Goal: Complete application form: Complete application form

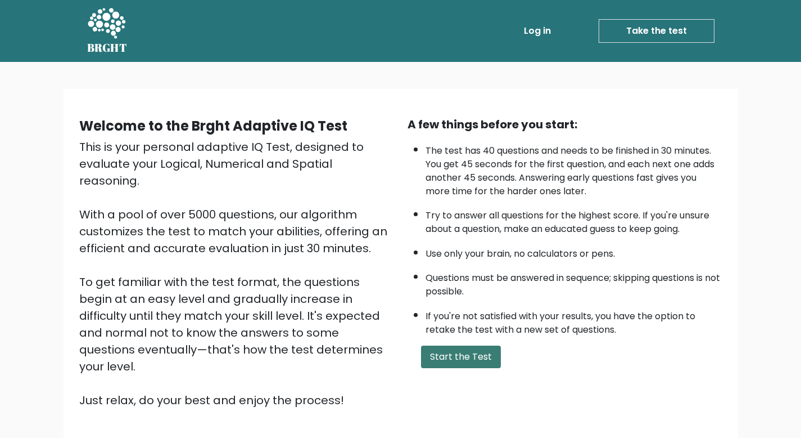
click at [463, 355] on button "Start the Test" at bounding box center [461, 356] width 80 height 22
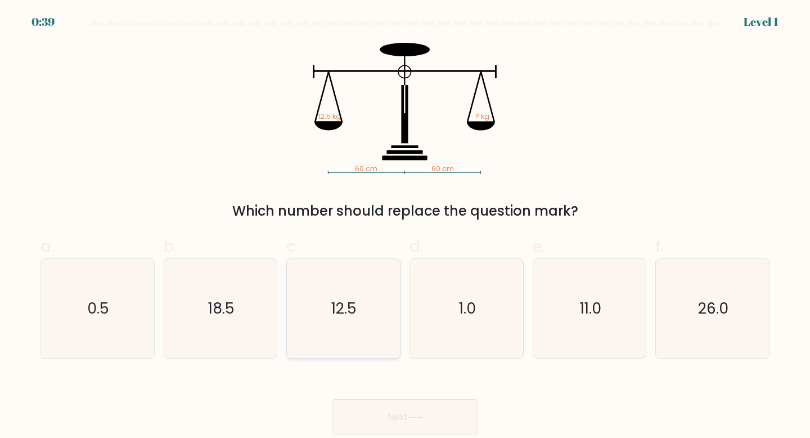
click at [359, 298] on icon "12.5" at bounding box center [344, 309] width 100 height 100
click at [405, 226] on input "c. 12.5" at bounding box center [405, 222] width 1 height 7
radio input "true"
click at [434, 407] on button "Next" at bounding box center [405, 417] width 146 height 36
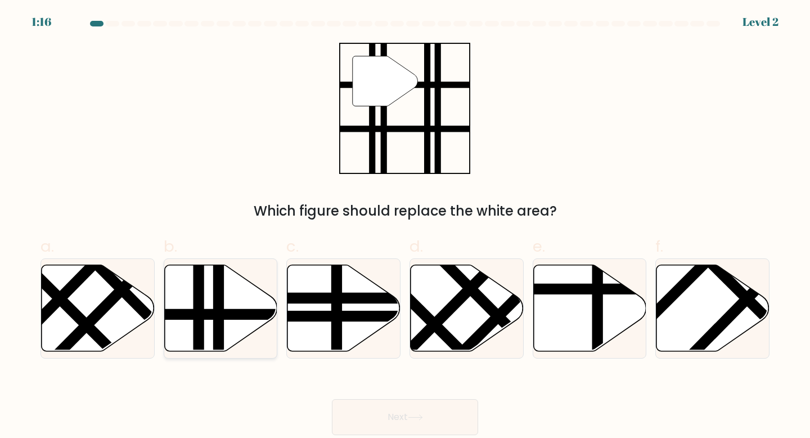
click at [225, 314] on line at bounding box center [255, 314] width 228 height 0
click at [405, 226] on input "b." at bounding box center [405, 222] width 1 height 7
radio input "true"
click at [408, 411] on button "Next" at bounding box center [405, 417] width 146 height 36
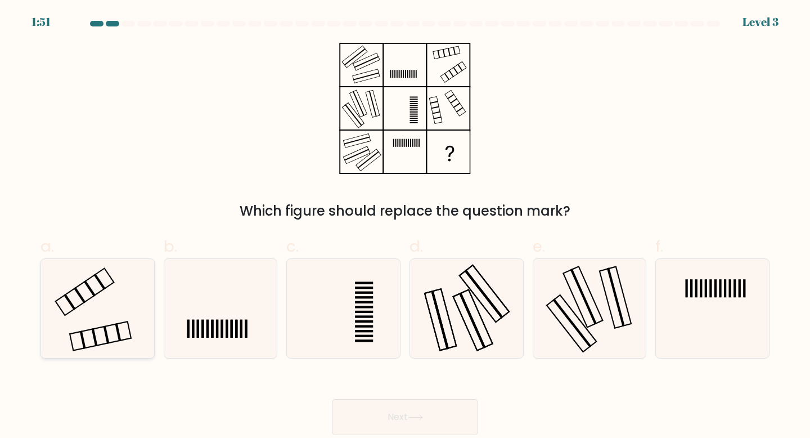
click at [117, 308] on icon at bounding box center [98, 309] width 100 height 100
click at [405, 226] on input "a." at bounding box center [405, 222] width 1 height 7
radio input "true"
click at [407, 422] on button "Next" at bounding box center [405, 417] width 146 height 36
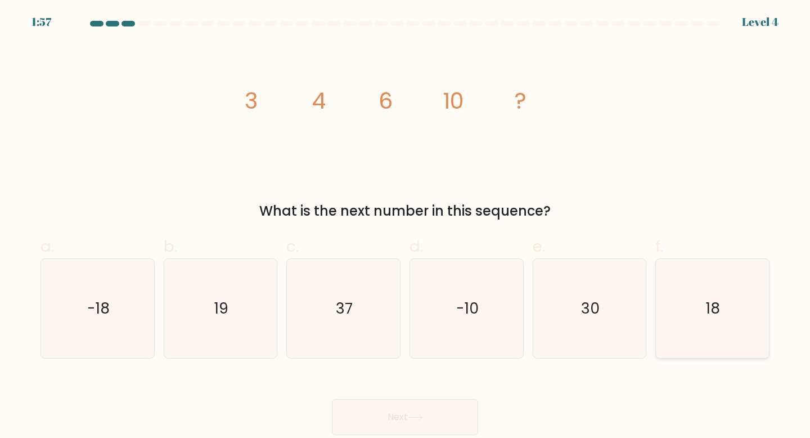
click at [711, 301] on text "18" at bounding box center [713, 308] width 14 height 21
click at [406, 226] on input "f. 18" at bounding box center [405, 222] width 1 height 7
radio input "true"
click at [430, 412] on button "Next" at bounding box center [405, 417] width 146 height 36
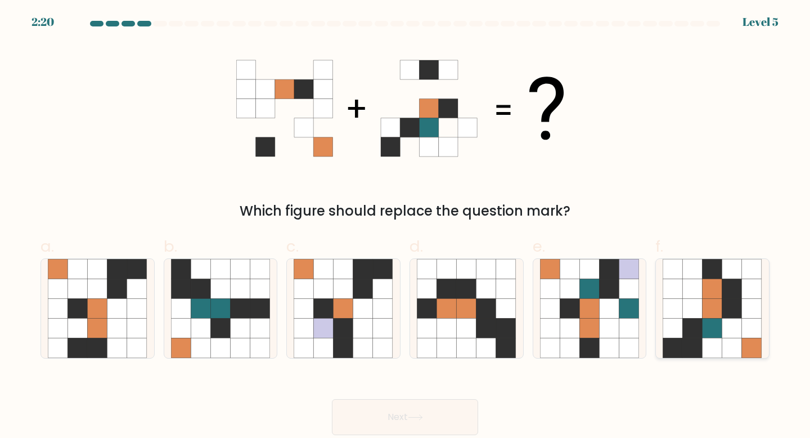
click at [719, 298] on icon at bounding box center [712, 308] width 20 height 20
click at [406, 226] on input "f." at bounding box center [405, 222] width 1 height 7
radio input "true"
click at [465, 409] on button "Next" at bounding box center [405, 417] width 146 height 36
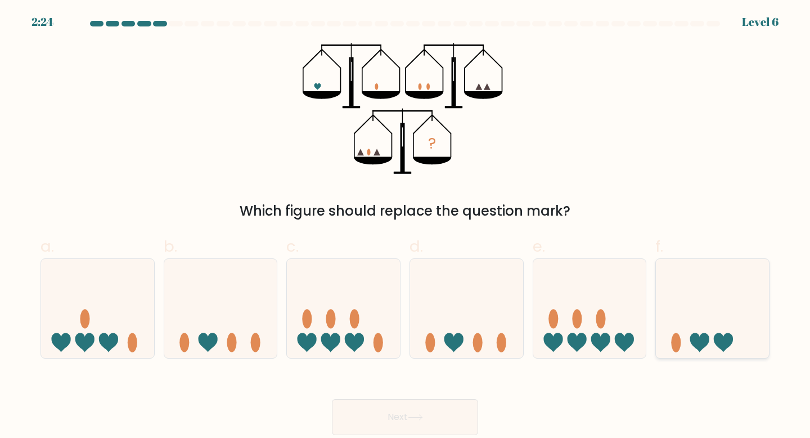
click at [714, 313] on icon at bounding box center [712, 308] width 113 height 93
click at [406, 226] on input "f." at bounding box center [405, 222] width 1 height 7
radio input "true"
click at [434, 413] on button "Next" at bounding box center [405, 417] width 146 height 36
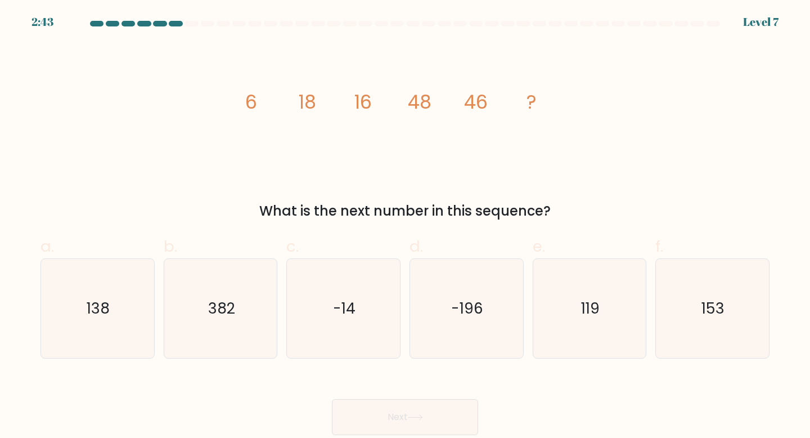
drag, startPoint x: 229, startPoint y: 93, endPoint x: 565, endPoint y: 205, distance: 354.5
click at [565, 205] on div "image/svg+xml 6 18 16 48 46 ? What is the next number in this sequence?" at bounding box center [405, 132] width 742 height 178
copy div "6 18 16 48 46 ? What is the next number in this sequence?"
click at [112, 318] on icon "138" at bounding box center [98, 309] width 100 height 100
click at [405, 226] on input "a. 138" at bounding box center [405, 222] width 1 height 7
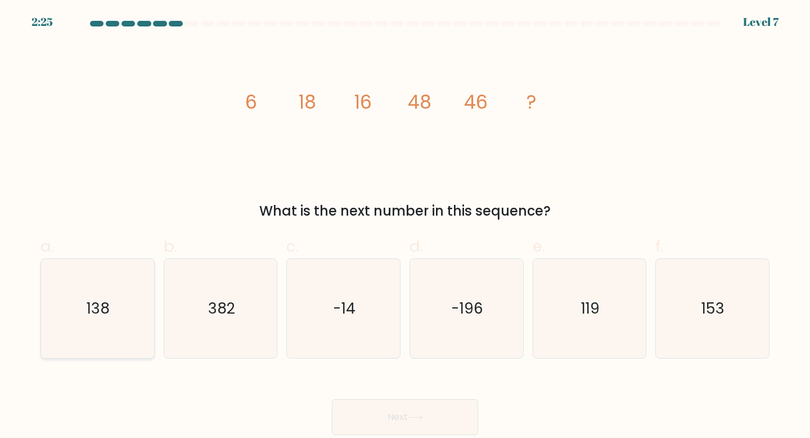
radio input "true"
click at [417, 411] on button "Next" at bounding box center [405, 417] width 146 height 36
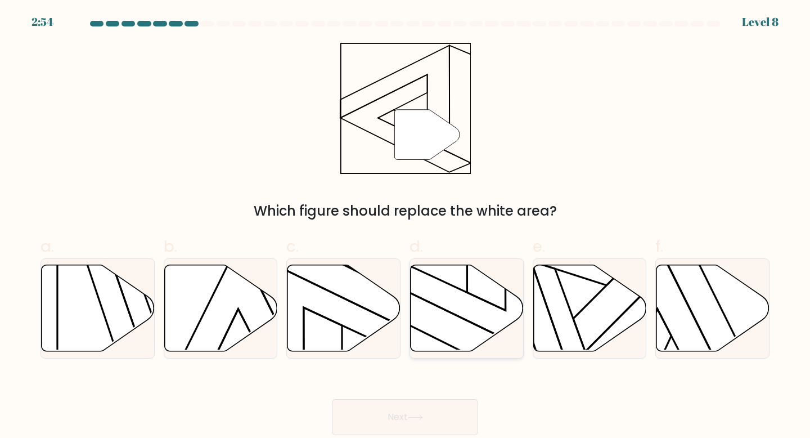
click at [472, 299] on icon at bounding box center [467, 307] width 113 height 87
click at [406, 226] on input "d." at bounding box center [405, 222] width 1 height 7
radio input "true"
click at [462, 408] on button "Next" at bounding box center [405, 417] width 146 height 36
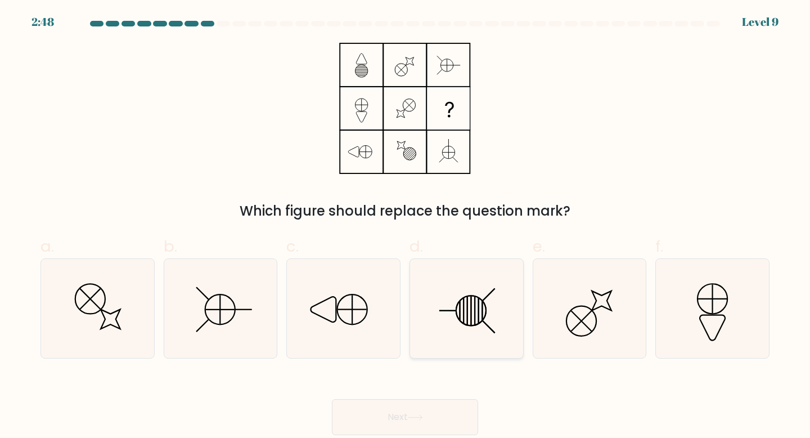
click at [485, 295] on icon at bounding box center [467, 309] width 100 height 100
click at [406, 226] on input "d." at bounding box center [405, 222] width 1 height 7
radio input "true"
click at [436, 416] on button "Next" at bounding box center [405, 417] width 146 height 36
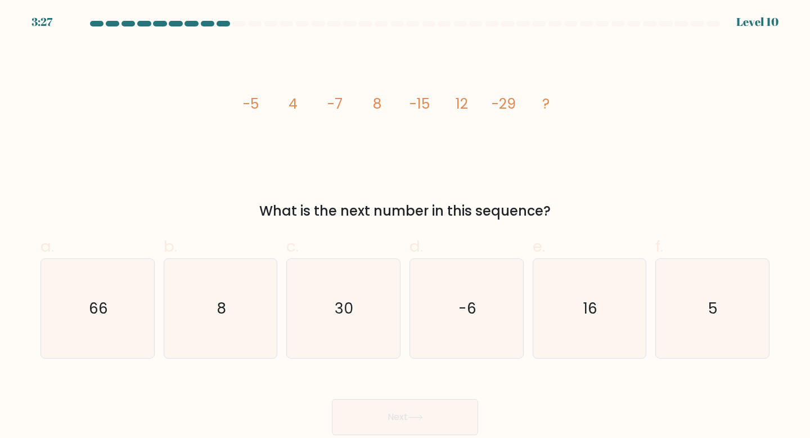
drag, startPoint x: 231, startPoint y: 102, endPoint x: 591, endPoint y: 214, distance: 377.0
click at [591, 214] on div "image/svg+xml -5 4 -7 8 -15 12 -29 ? What is the next number in this sequence?" at bounding box center [405, 132] width 742 height 178
copy div "-5 4 -7 8 -15 12 -29 ? What is the next number in this sequence?"
click at [586, 308] on text "16" at bounding box center [590, 308] width 14 height 21
click at [406, 226] on input "e. 16" at bounding box center [405, 222] width 1 height 7
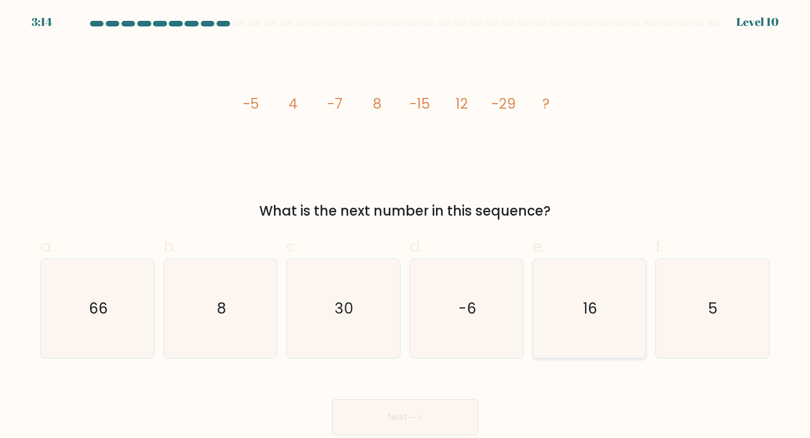
radio input "true"
click at [471, 417] on button "Next" at bounding box center [405, 417] width 146 height 36
click at [445, 420] on button "Next" at bounding box center [405, 417] width 146 height 36
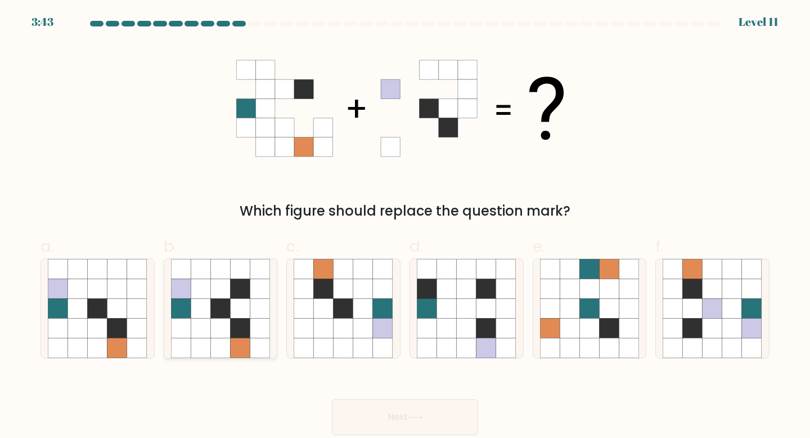
click at [217, 305] on icon at bounding box center [220, 308] width 20 height 20
click at [405, 226] on input "b." at bounding box center [405, 222] width 1 height 7
radio input "true"
click at [409, 408] on button "Next" at bounding box center [405, 417] width 146 height 36
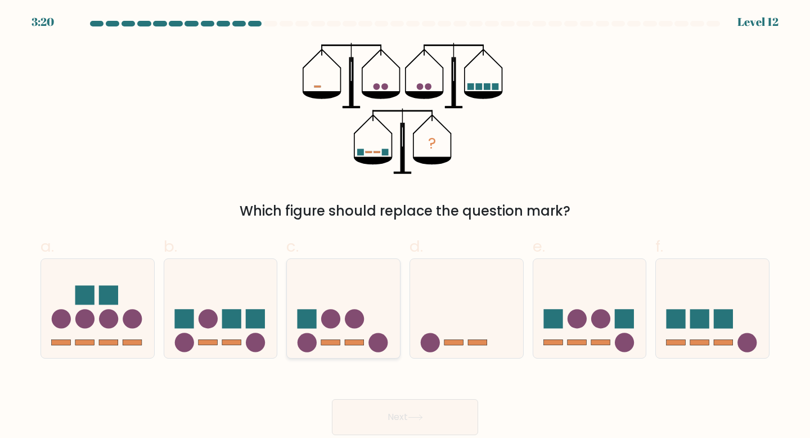
click at [363, 286] on icon at bounding box center [343, 308] width 113 height 93
click at [405, 226] on input "c." at bounding box center [405, 222] width 1 height 7
radio input "true"
click at [446, 402] on button "Next" at bounding box center [405, 417] width 146 height 36
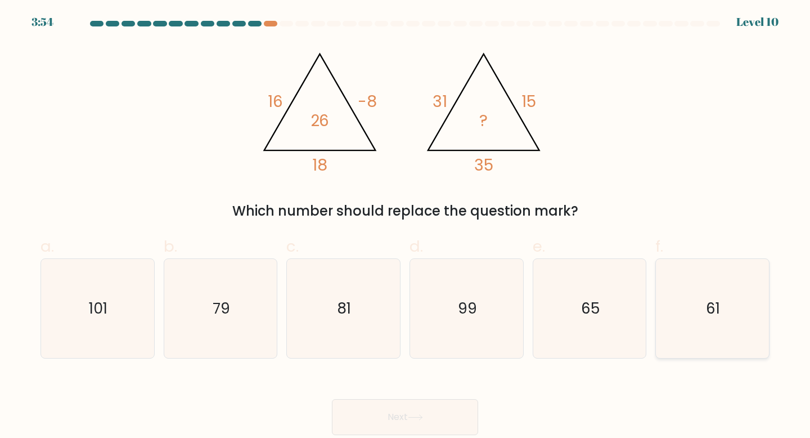
click at [687, 292] on icon "61" at bounding box center [713, 309] width 100 height 100
click at [406, 226] on input "f. 61" at bounding box center [405, 222] width 1 height 7
radio input "true"
click at [444, 409] on button "Next" at bounding box center [405, 417] width 146 height 36
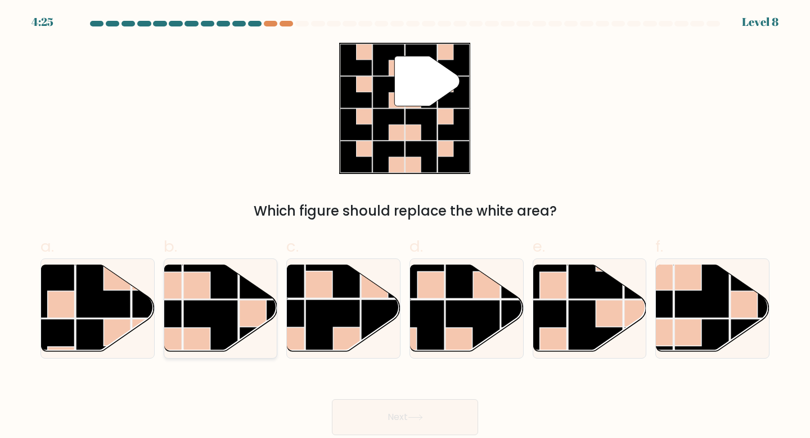
click at [226, 307] on rect at bounding box center [210, 327] width 55 height 55
click at [405, 226] on input "b." at bounding box center [405, 222] width 1 height 7
radio input "true"
click at [423, 416] on icon at bounding box center [415, 417] width 15 height 6
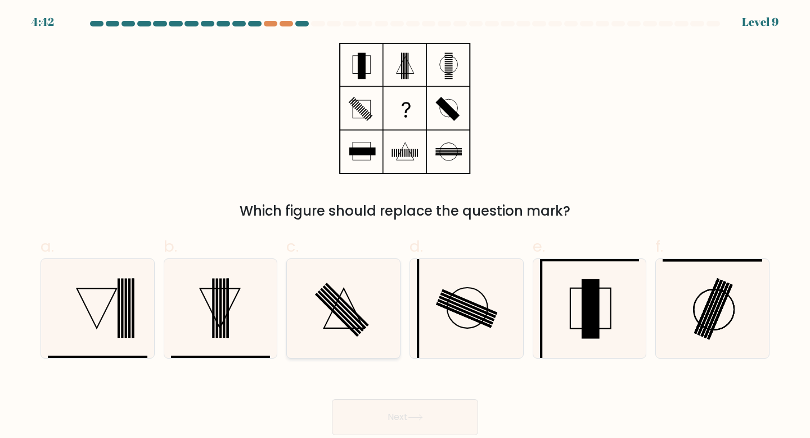
click at [356, 295] on icon at bounding box center [344, 309] width 100 height 100
click at [405, 226] on input "c." at bounding box center [405, 222] width 1 height 7
radio input "true"
click at [443, 407] on button "Next" at bounding box center [405, 417] width 146 height 36
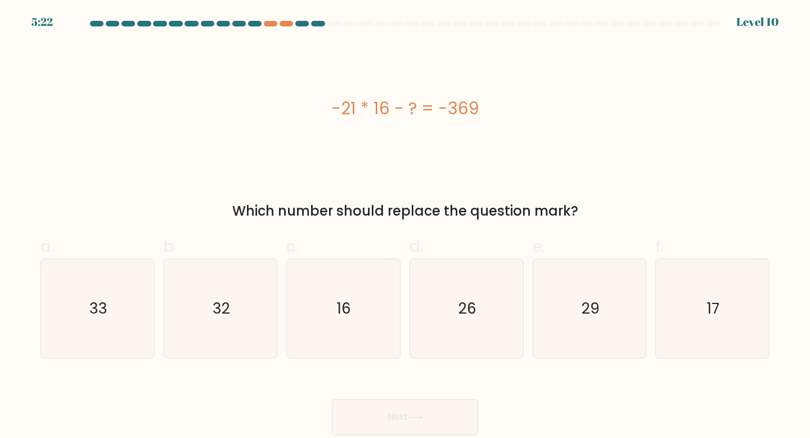
drag, startPoint x: 354, startPoint y: 95, endPoint x: 583, endPoint y: 209, distance: 255.8
click at [583, 209] on div "-21 * 16 - ? = -369 Which number should replace the question mark?" at bounding box center [405, 132] width 742 height 178
copy div "-21 * 16 - ? = -369 Which number should replace the question mark?"
click at [471, 317] on text "26" at bounding box center [467, 308] width 18 height 21
click at [406, 226] on input "d. 26" at bounding box center [405, 222] width 1 height 7
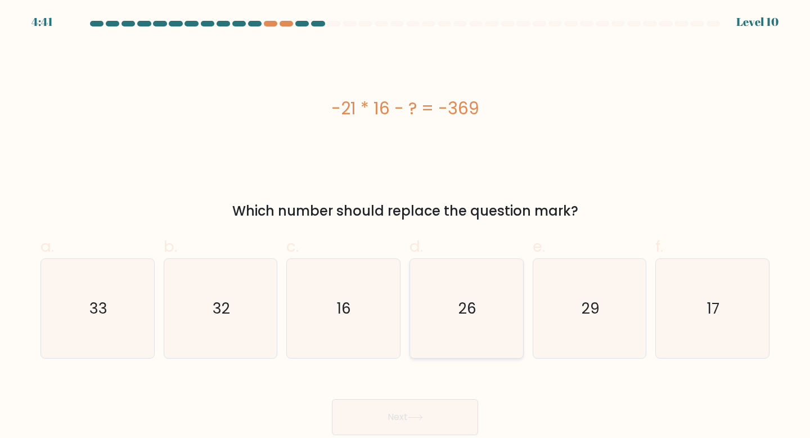
radio input "true"
click at [411, 408] on button "Next" at bounding box center [405, 417] width 146 height 36
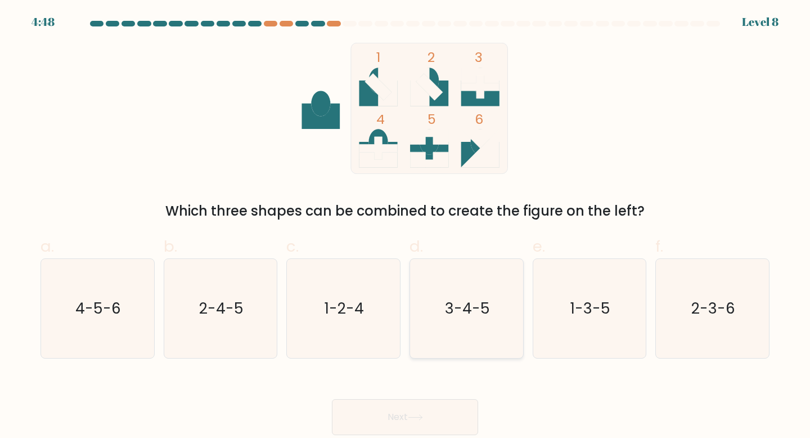
click at [475, 303] on text "3-4-5" at bounding box center [467, 308] width 45 height 21
click at [406, 226] on input "d. 3-4-5" at bounding box center [405, 222] width 1 height 7
radio input "true"
click at [404, 411] on button "Next" at bounding box center [405, 417] width 146 height 36
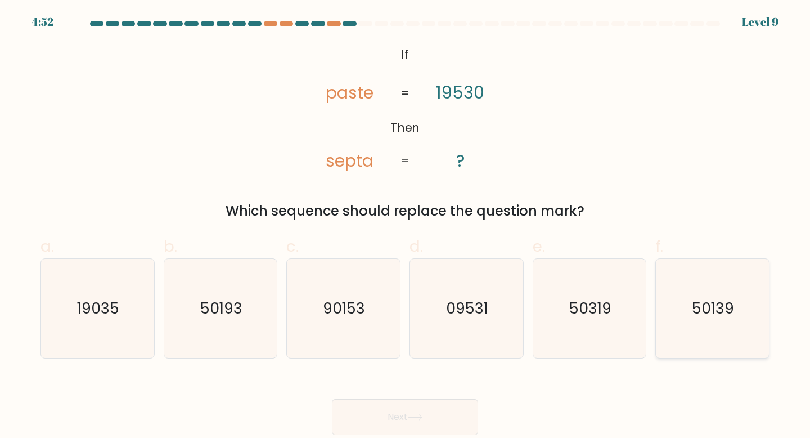
click at [718, 307] on text "50139" at bounding box center [713, 308] width 42 height 21
click at [406, 226] on input "f. 50139" at bounding box center [405, 222] width 1 height 7
radio input "true"
click at [418, 412] on button "Next" at bounding box center [405, 417] width 146 height 36
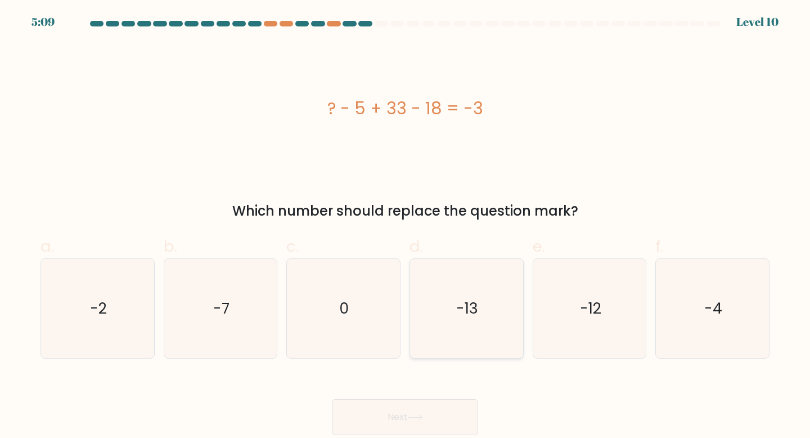
click at [481, 313] on icon "-13" at bounding box center [467, 309] width 100 height 100
click at [406, 226] on input "d. -13" at bounding box center [405, 222] width 1 height 7
radio input "true"
click at [471, 308] on text "-13" at bounding box center [467, 308] width 21 height 20
click at [406, 226] on input "d. -13" at bounding box center [405, 222] width 1 height 7
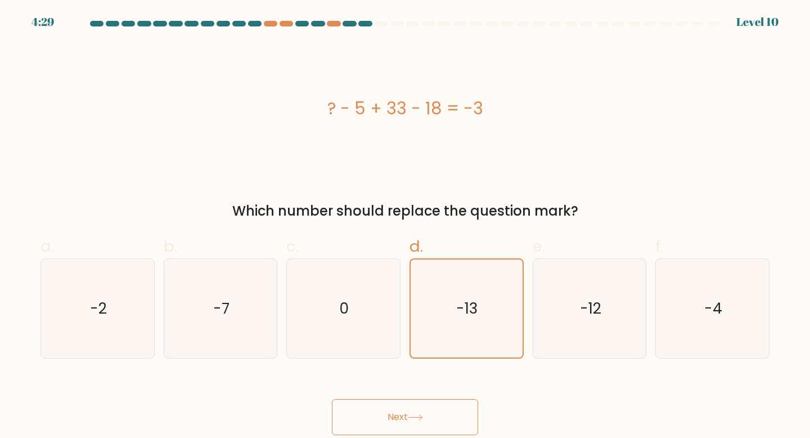
click at [429, 417] on button "Next" at bounding box center [405, 417] width 146 height 36
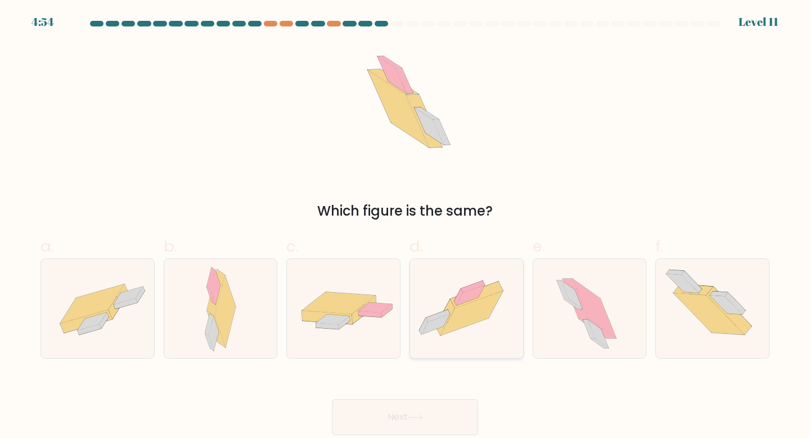
click at [477, 336] on icon at bounding box center [466, 308] width 113 height 84
click at [406, 226] on input "d." at bounding box center [405, 222] width 1 height 7
radio input "true"
click at [255, 335] on div at bounding box center [221, 308] width 114 height 101
click at [405, 226] on input "b." at bounding box center [405, 222] width 1 height 7
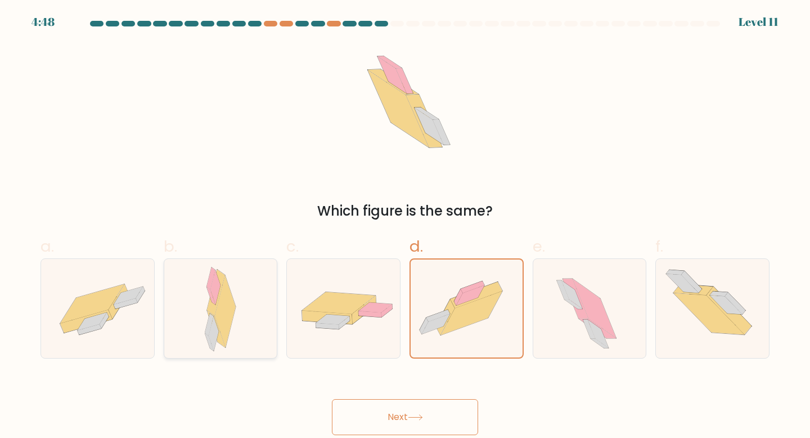
radio input "true"
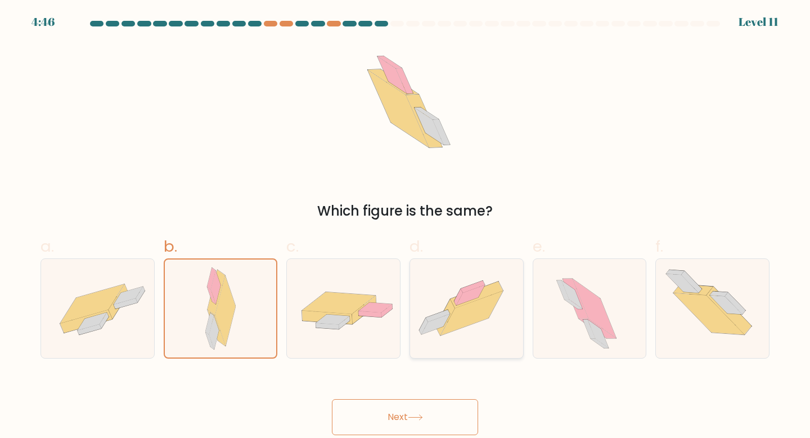
click at [470, 343] on icon at bounding box center [466, 308] width 113 height 84
click at [406, 226] on input "d." at bounding box center [405, 222] width 1 height 7
radio input "true"
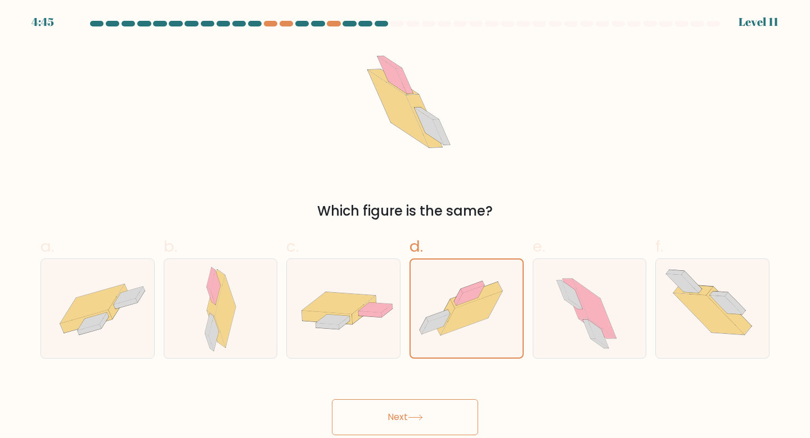
click at [443, 420] on button "Next" at bounding box center [405, 417] width 146 height 36
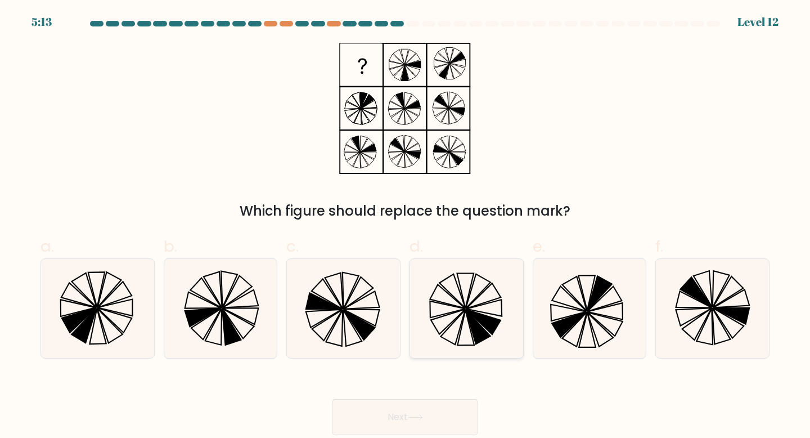
click at [473, 310] on icon at bounding box center [483, 307] width 35 height 16
click at [406, 226] on input "d." at bounding box center [405, 222] width 1 height 7
radio input "true"
click at [418, 414] on button "Next" at bounding box center [405, 417] width 146 height 36
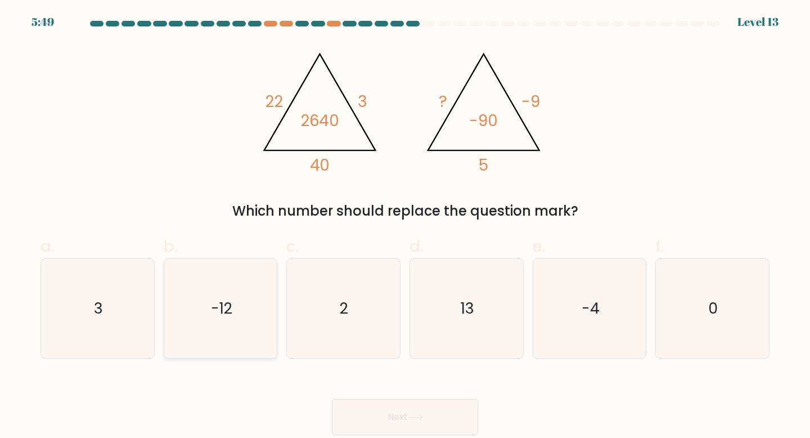
click at [240, 323] on icon "-12" at bounding box center [221, 309] width 100 height 100
click at [405, 226] on input "b. -12" at bounding box center [405, 222] width 1 height 7
radio input "true"
click at [427, 411] on button "Next" at bounding box center [405, 417] width 146 height 36
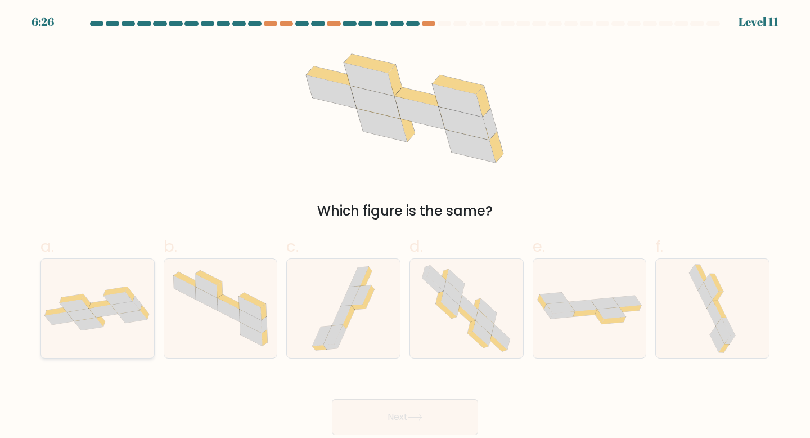
click at [117, 325] on icon at bounding box center [97, 308] width 113 height 44
click at [405, 226] on input "a." at bounding box center [405, 222] width 1 height 7
radio input "true"
click at [430, 410] on button "Next" at bounding box center [405, 417] width 146 height 36
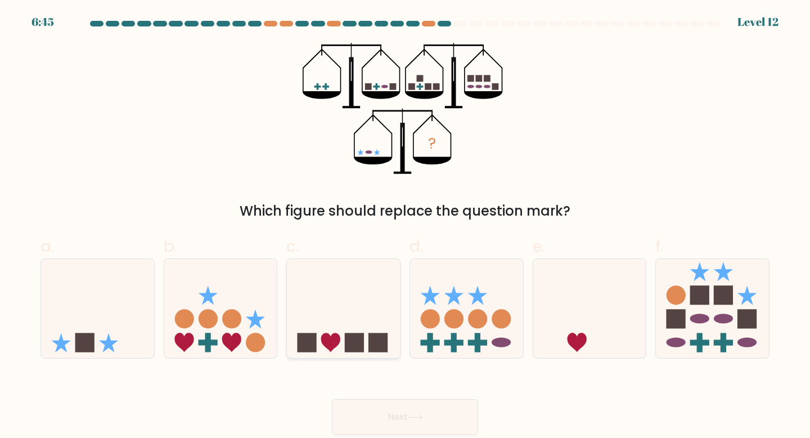
click at [345, 299] on icon at bounding box center [343, 308] width 113 height 93
click at [405, 226] on input "c." at bounding box center [405, 222] width 1 height 7
radio input "true"
click at [447, 412] on button "Next" at bounding box center [405, 417] width 146 height 36
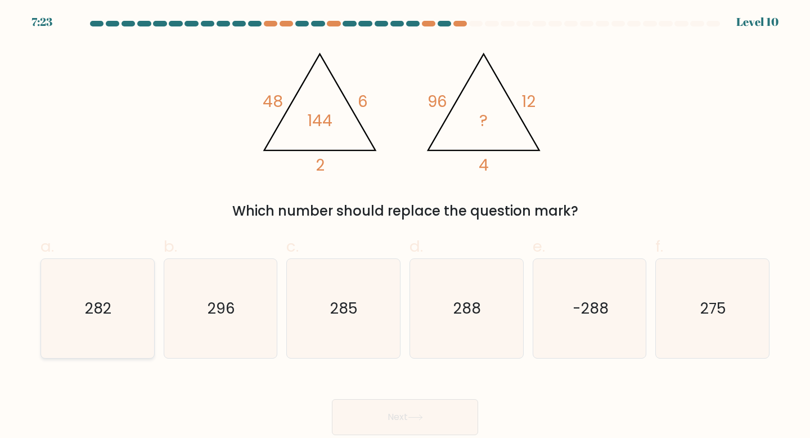
click at [107, 315] on text "282" at bounding box center [98, 308] width 26 height 21
click at [405, 226] on input "a. 282" at bounding box center [405, 222] width 1 height 7
radio input "true"
click at [374, 411] on button "Next" at bounding box center [405, 417] width 146 height 36
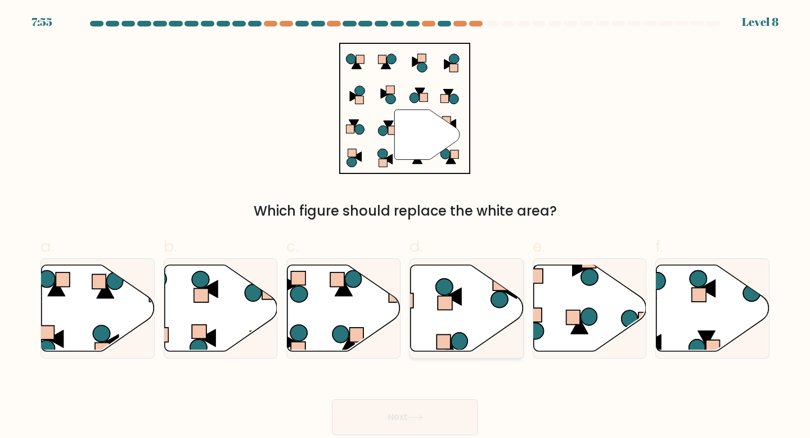
click at [473, 308] on icon at bounding box center [467, 307] width 113 height 87
click at [406, 226] on input "d." at bounding box center [405, 222] width 1 height 7
radio input "true"
click at [411, 420] on icon at bounding box center [415, 417] width 15 height 6
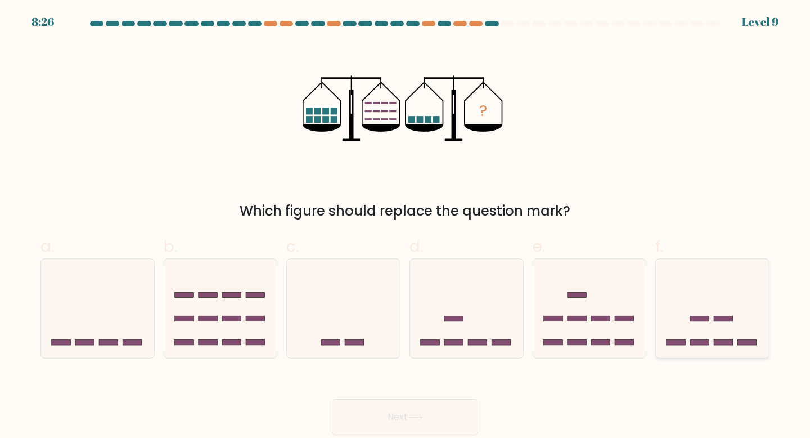
click at [691, 317] on rect at bounding box center [699, 319] width 19 height 6
click at [406, 226] on input "f." at bounding box center [405, 222] width 1 height 7
radio input "true"
click at [121, 294] on icon at bounding box center [97, 308] width 113 height 93
click at [405, 226] on input "a." at bounding box center [405, 222] width 1 height 7
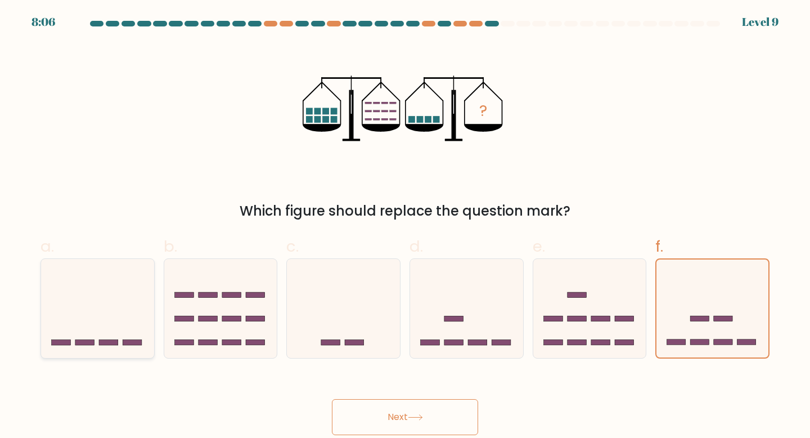
radio input "true"
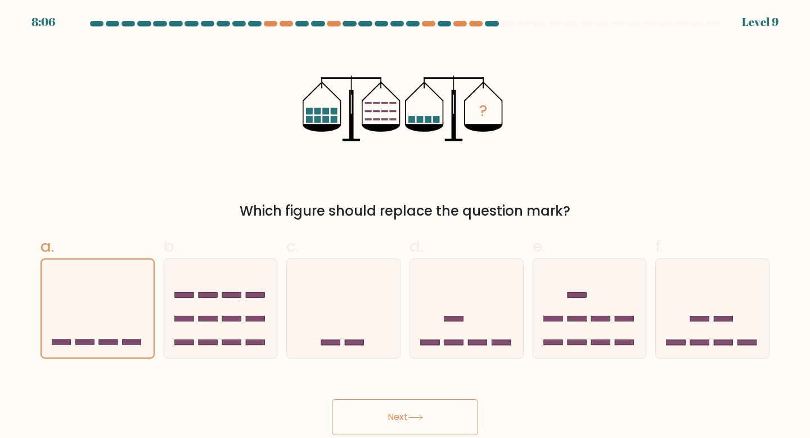
click at [407, 414] on button "Next" at bounding box center [405, 417] width 146 height 36
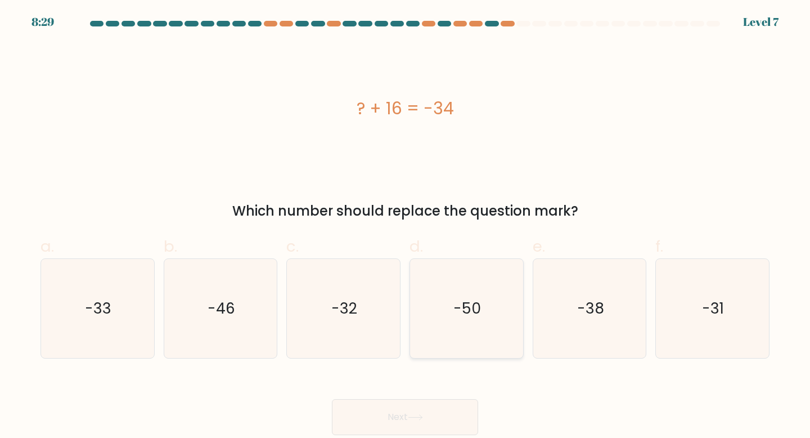
click at [503, 337] on icon "-50" at bounding box center [467, 309] width 100 height 100
click at [406, 226] on input "d. -50" at bounding box center [405, 222] width 1 height 7
radio input "true"
click at [442, 412] on button "Next" at bounding box center [405, 417] width 146 height 36
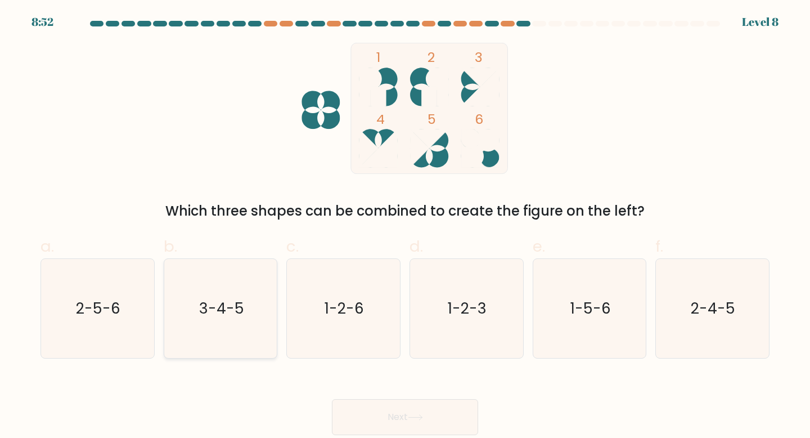
click at [195, 313] on icon "3-4-5" at bounding box center [221, 309] width 100 height 100
click at [405, 226] on input "b. 3-4-5" at bounding box center [405, 222] width 1 height 7
radio input "true"
click at [393, 413] on button "Next" at bounding box center [405, 417] width 146 height 36
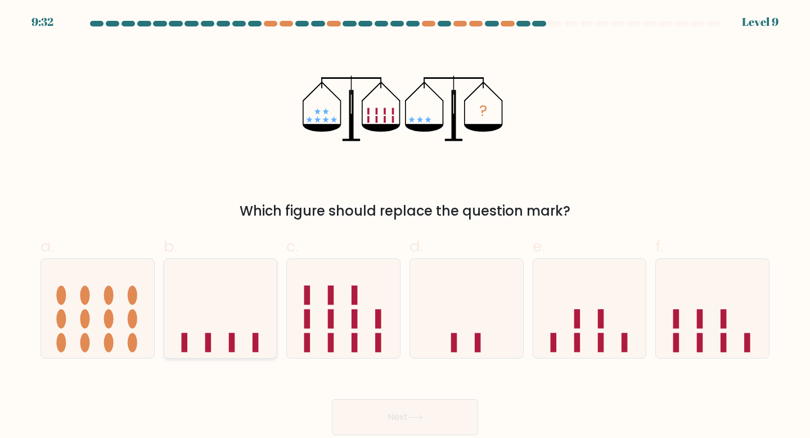
click at [238, 324] on icon at bounding box center [220, 308] width 113 height 93
click at [405, 226] on input "b." at bounding box center [405, 222] width 1 height 7
radio input "true"
click at [448, 408] on button "Next" at bounding box center [405, 417] width 146 height 36
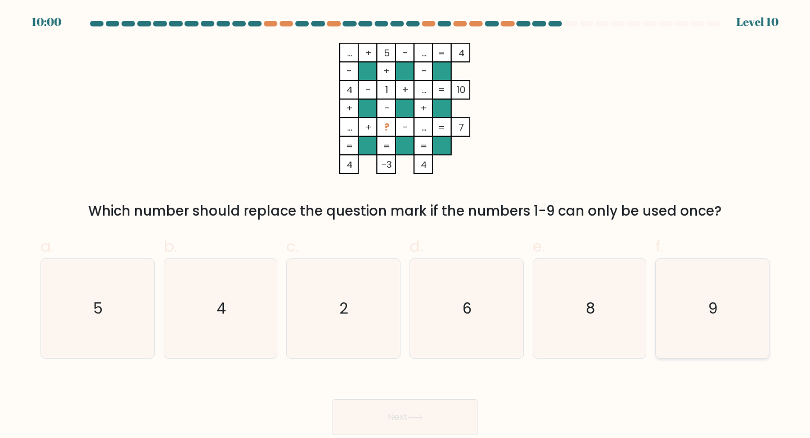
click at [706, 300] on icon "9" at bounding box center [713, 309] width 100 height 100
click at [406, 226] on input "f. 9" at bounding box center [405, 222] width 1 height 7
radio input "true"
click at [447, 426] on button "Next" at bounding box center [405, 417] width 146 height 36
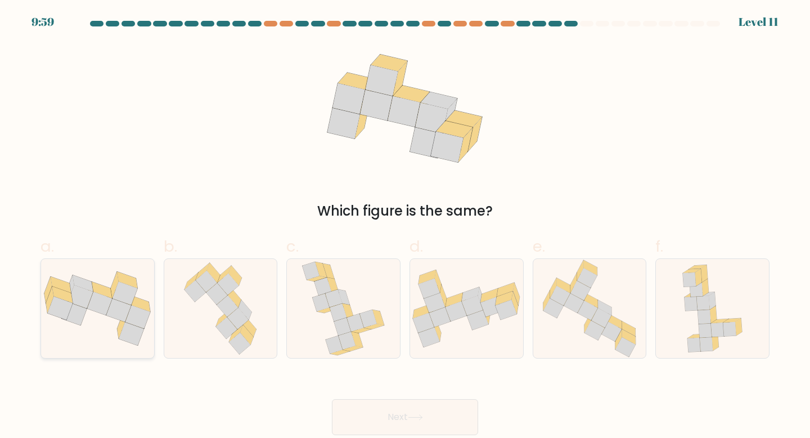
click at [94, 318] on icon at bounding box center [97, 308] width 113 height 75
click at [405, 226] on input "a." at bounding box center [405, 222] width 1 height 7
radio input "true"
click at [400, 413] on button "Next" at bounding box center [405, 417] width 146 height 36
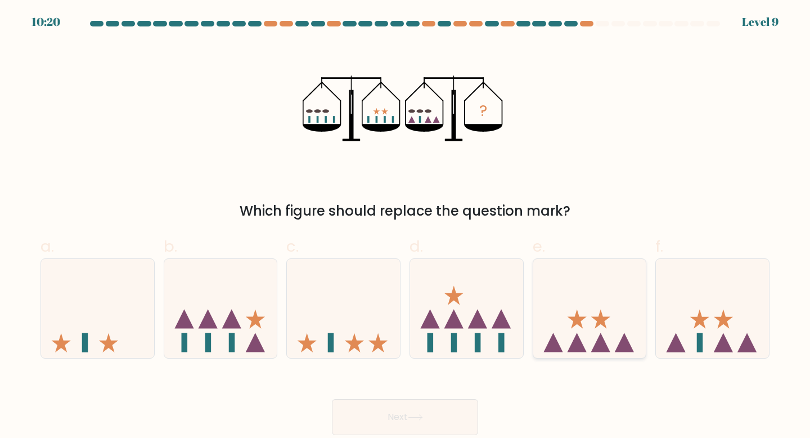
click at [584, 312] on icon at bounding box center [589, 308] width 113 height 93
click at [406, 226] on input "e." at bounding box center [405, 222] width 1 height 7
radio input "true"
click at [421, 407] on button "Next" at bounding box center [405, 417] width 146 height 36
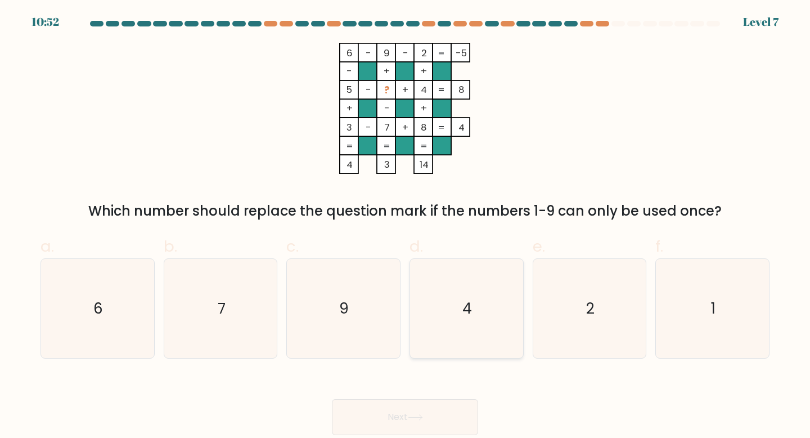
click at [488, 296] on icon "4" at bounding box center [467, 309] width 100 height 100
click at [406, 226] on input "d. 4" at bounding box center [405, 222] width 1 height 7
radio input "true"
click at [412, 414] on icon at bounding box center [415, 417] width 15 height 6
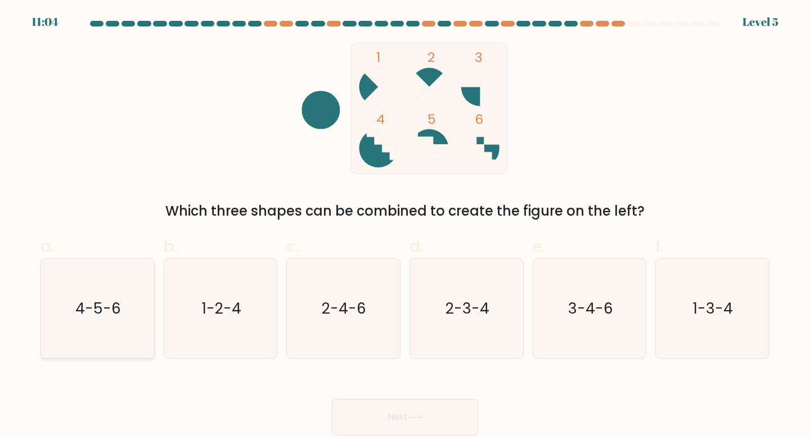
click at [106, 331] on icon "4-5-6" at bounding box center [98, 309] width 100 height 100
click at [405, 226] on input "a. 4-5-6" at bounding box center [405, 222] width 1 height 7
radio input "true"
click at [390, 415] on button "Next" at bounding box center [405, 417] width 146 height 36
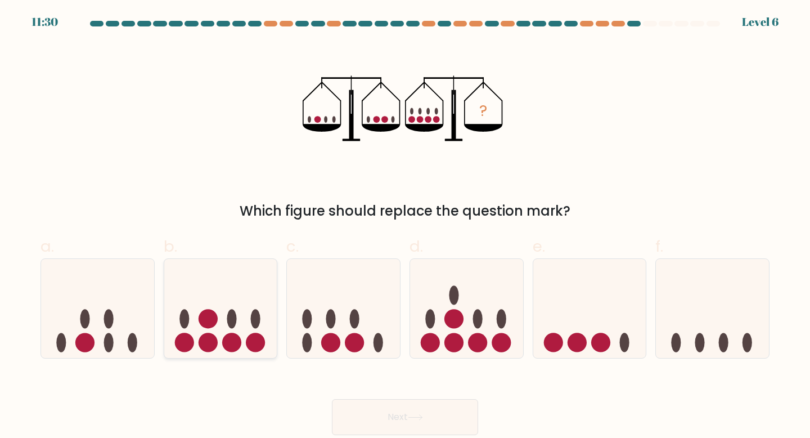
click at [227, 320] on ellipse at bounding box center [232, 318] width 10 height 19
click at [405, 226] on input "b." at bounding box center [405, 222] width 1 height 7
radio input "true"
click at [388, 418] on button "Next" at bounding box center [405, 417] width 146 height 36
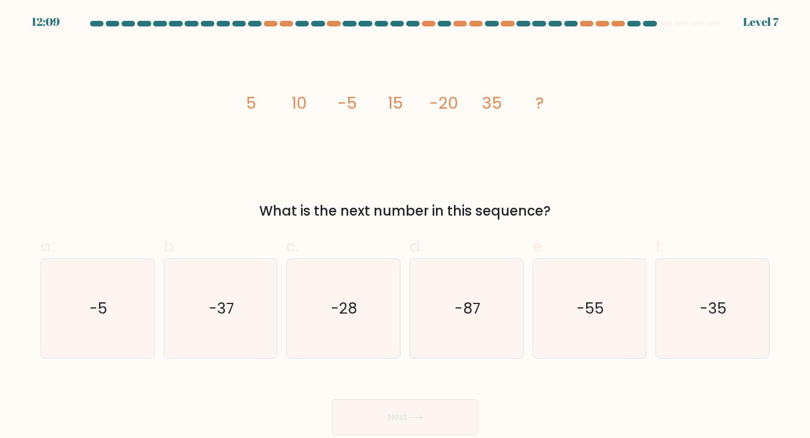
drag, startPoint x: 245, startPoint y: 94, endPoint x: 590, endPoint y: 219, distance: 367.2
click at [590, 219] on div "image/svg+xml 5 10 -5 15 -20 35 ? What is the next number in this sequence?" at bounding box center [405, 132] width 742 height 178
copy div "5 10 -5 15 -20 35 ? What is the next number in this sequence?"
click at [613, 309] on icon "-55" at bounding box center [590, 309] width 100 height 100
click at [406, 226] on input "e. -55" at bounding box center [405, 222] width 1 height 7
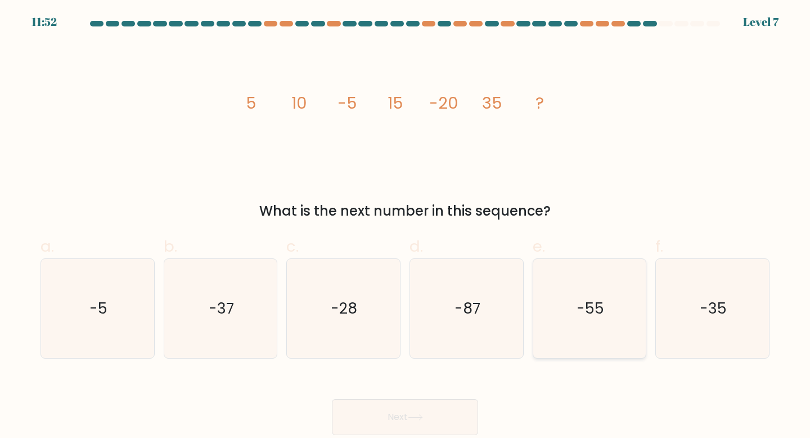
radio input "true"
click at [432, 415] on button "Next" at bounding box center [405, 417] width 146 height 36
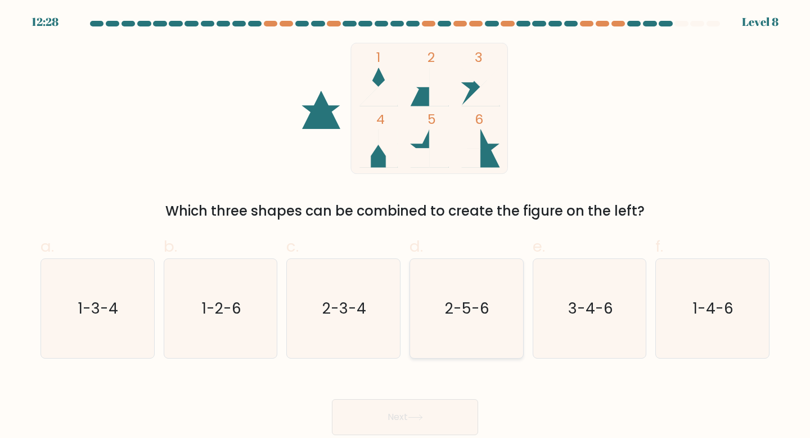
click at [478, 304] on text "2-5-6" at bounding box center [467, 308] width 44 height 21
click at [406, 226] on input "d. 2-5-6" at bounding box center [405, 222] width 1 height 7
radio input "true"
click at [406, 419] on button "Next" at bounding box center [405, 417] width 146 height 36
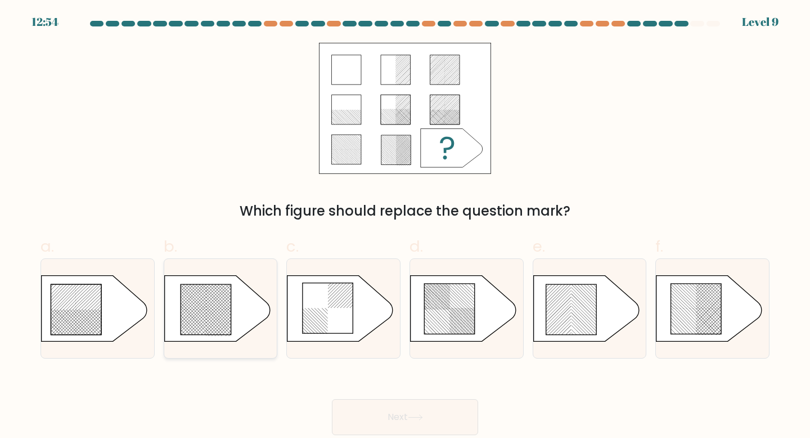
click at [223, 308] on icon at bounding box center [206, 309] width 51 height 51
click at [405, 226] on input "b." at bounding box center [405, 222] width 1 height 7
radio input "true"
click at [402, 413] on button "Next" at bounding box center [405, 417] width 146 height 36
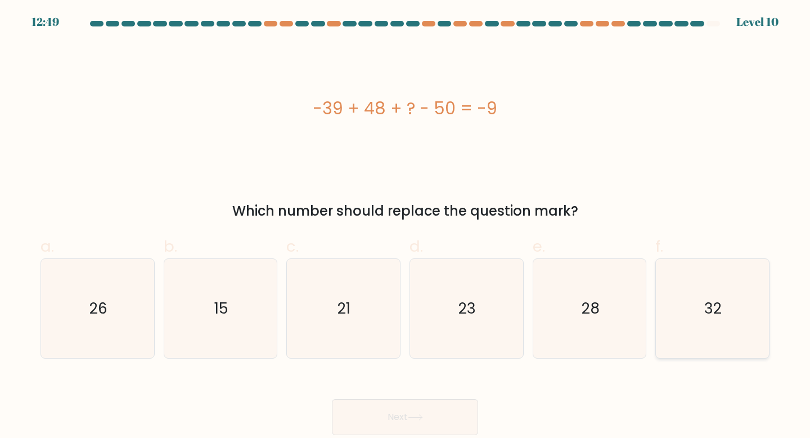
click at [724, 299] on icon "32" at bounding box center [713, 309] width 100 height 100
click at [406, 226] on input "f. 32" at bounding box center [405, 222] width 1 height 7
radio input "true"
click at [411, 418] on icon at bounding box center [415, 417] width 15 height 6
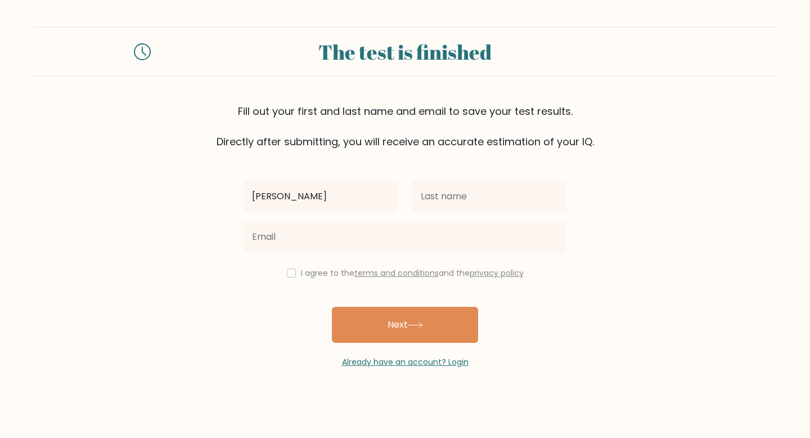
type input "katherine"
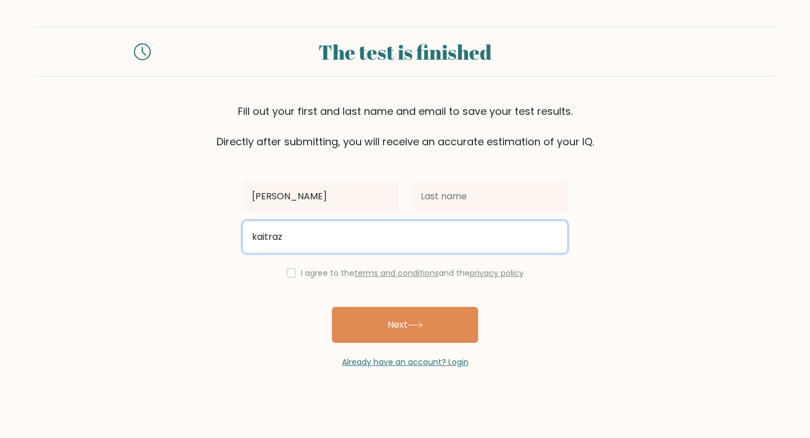
type input "kaitrazona@gmail.com"
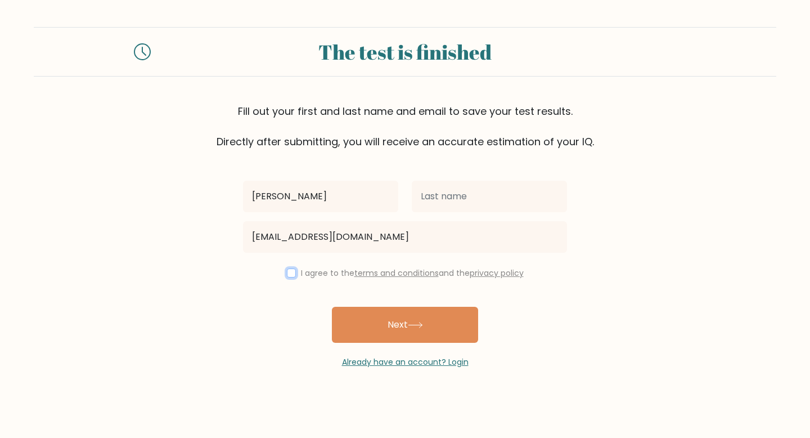
click at [287, 277] on input "checkbox" at bounding box center [291, 272] width 9 height 9
checkbox input "true"
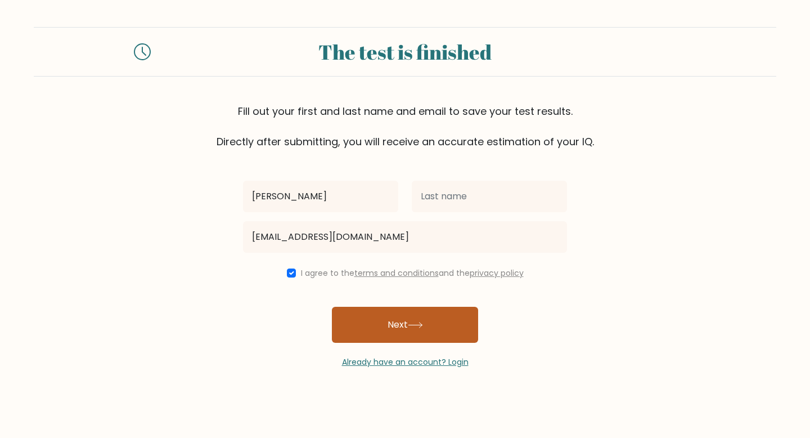
click at [386, 318] on button "Next" at bounding box center [405, 325] width 146 height 36
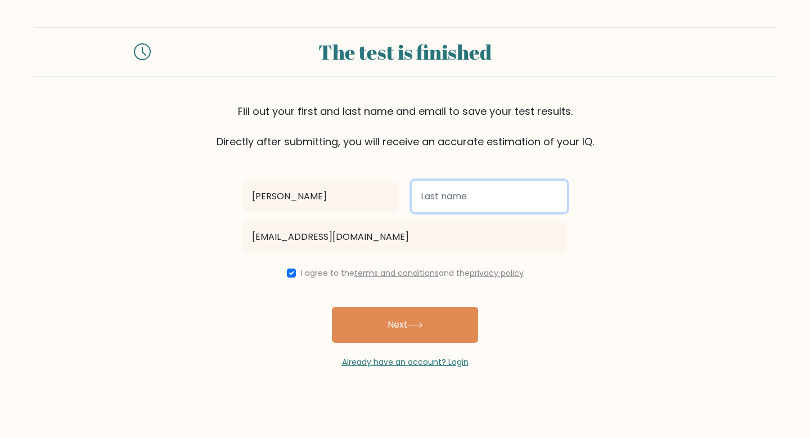
click at [488, 206] on input "text" at bounding box center [489, 196] width 155 height 31
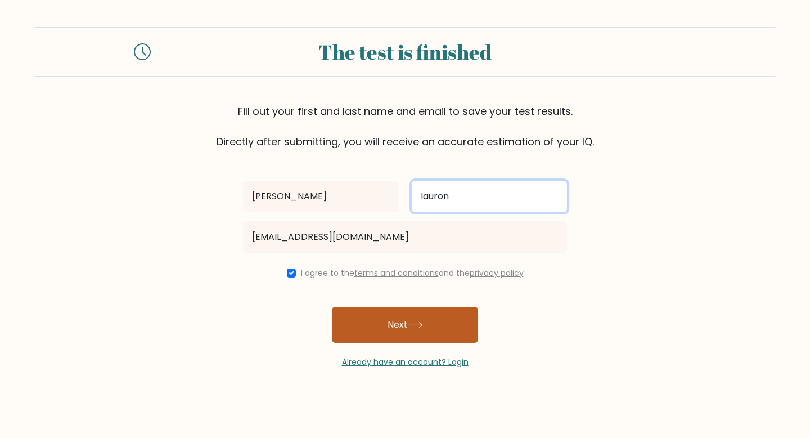
type input "lauron"
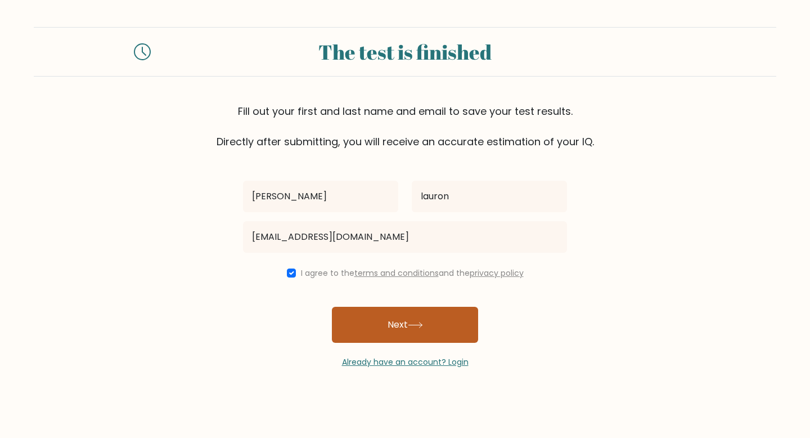
click at [454, 321] on button "Next" at bounding box center [405, 325] width 146 height 36
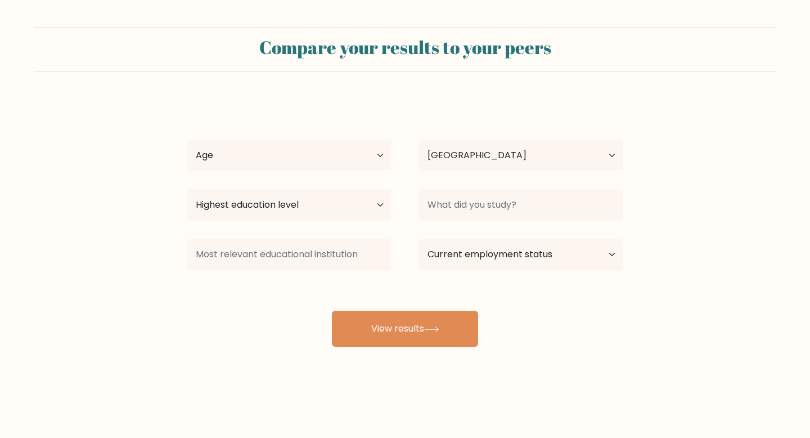
select select "PH"
click at [377, 155] on select "Age Under 18 years old 18-24 years old 25-34 years old 35-44 years old 45-54 ye…" at bounding box center [289, 154] width 205 height 31
select select "25_34"
click at [187, 139] on select "Age Under 18 years old 18-24 years old 25-34 years old 35-44 years old 45-54 ye…" at bounding box center [289, 154] width 205 height 31
click at [355, 205] on select "Highest education level No schooling Primary Lower Secondary Upper Secondary Oc…" at bounding box center [289, 204] width 205 height 31
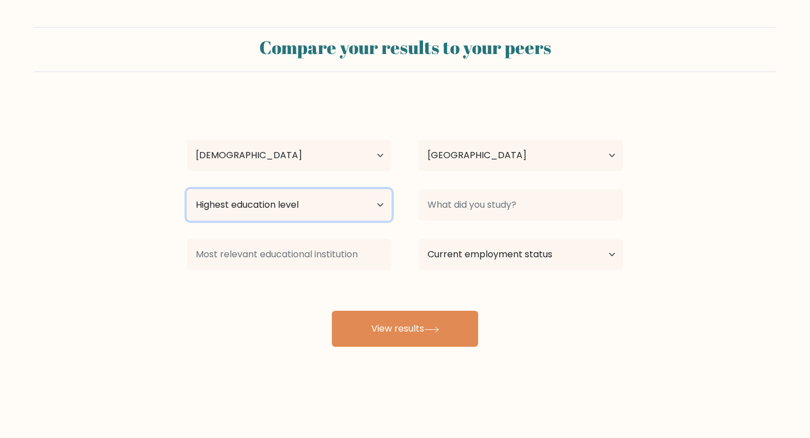
select select "bachelors_degree"
click at [187, 189] on select "Highest education level No schooling Primary Lower Secondary Upper Secondary Oc…" at bounding box center [289, 204] width 205 height 31
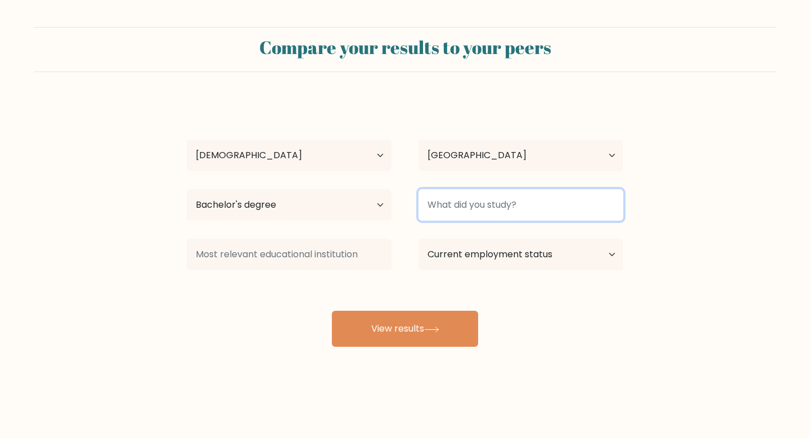
click at [577, 204] on input at bounding box center [520, 204] width 205 height 31
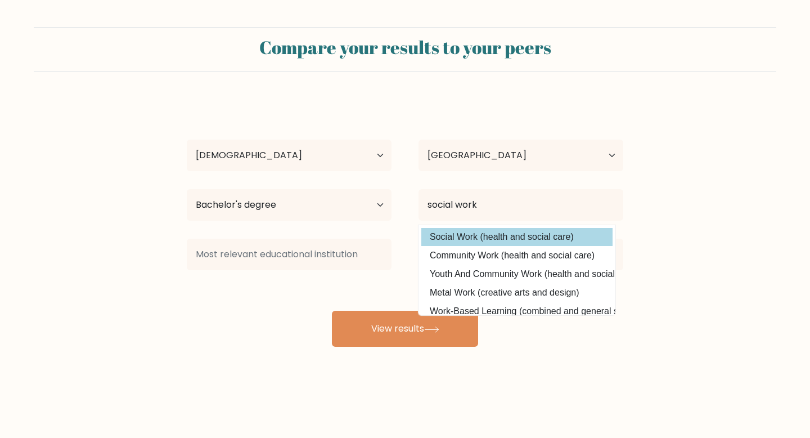
click at [516, 240] on option "Social Work (health and social care)" at bounding box center [516, 237] width 191 height 18
type input "Social Work"
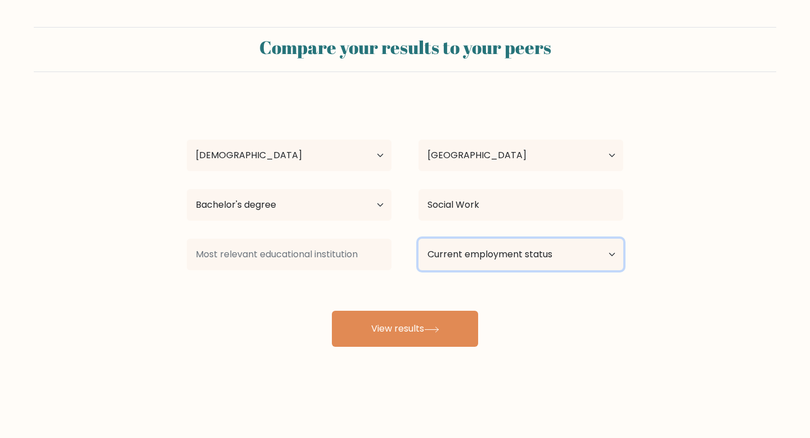
click at [610, 259] on select "Current employment status Employed Student Retired Other / prefer not to answer" at bounding box center [520, 253] width 205 height 31
select select "other"
click at [418, 238] on select "Current employment status Employed Student Retired Other / prefer not to answer" at bounding box center [520, 253] width 205 height 31
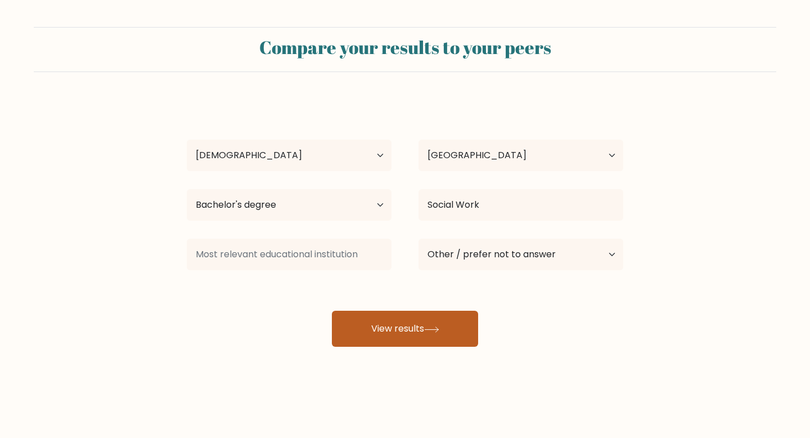
click at [425, 332] on button "View results" at bounding box center [405, 328] width 146 height 36
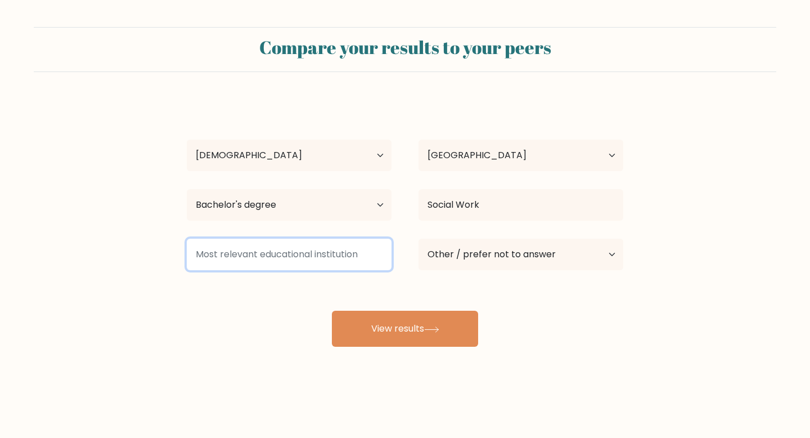
click at [331, 256] on input at bounding box center [289, 253] width 205 height 31
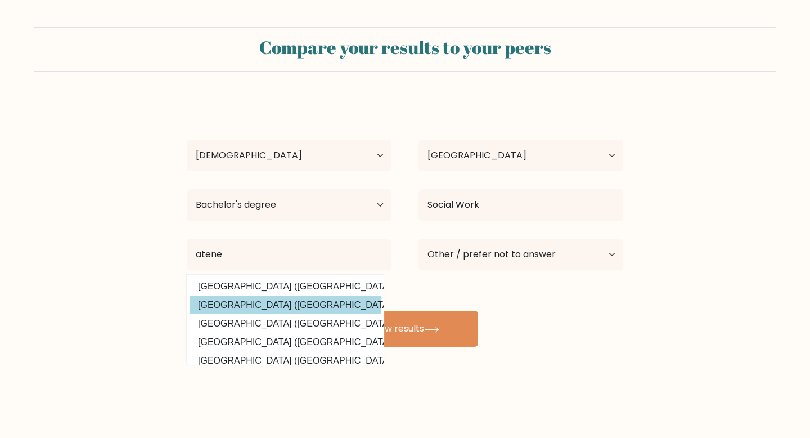
click at [350, 305] on option "Ateneo de Davao University (Philippines)" at bounding box center [285, 305] width 191 height 18
type input "[GEOGRAPHIC_DATA]"
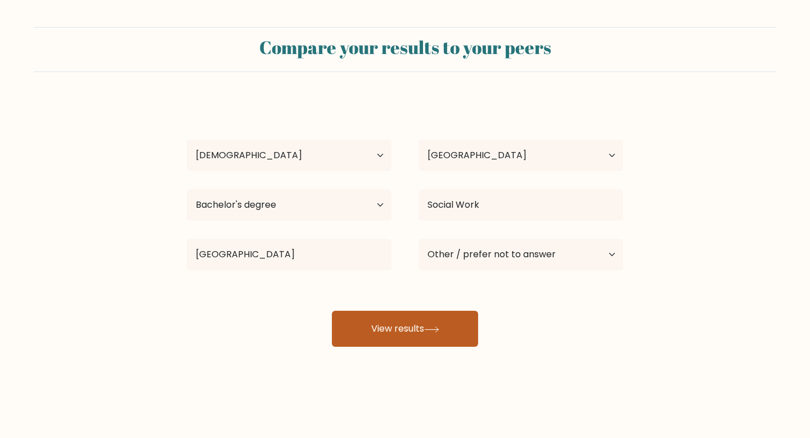
click at [434, 331] on icon at bounding box center [431, 329] width 15 height 6
